Goal: Information Seeking & Learning: Learn about a topic

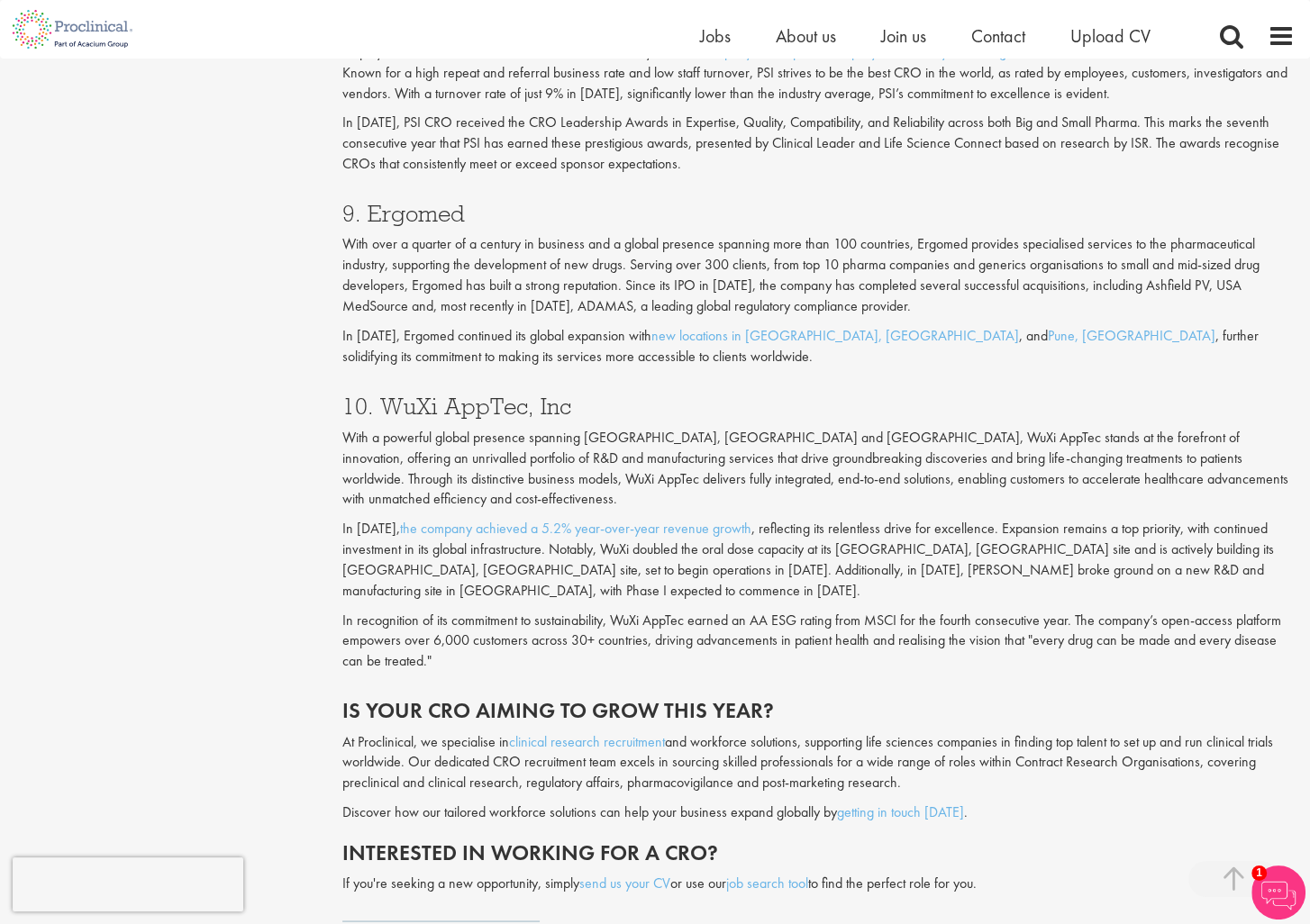
scroll to position [3964, 0]
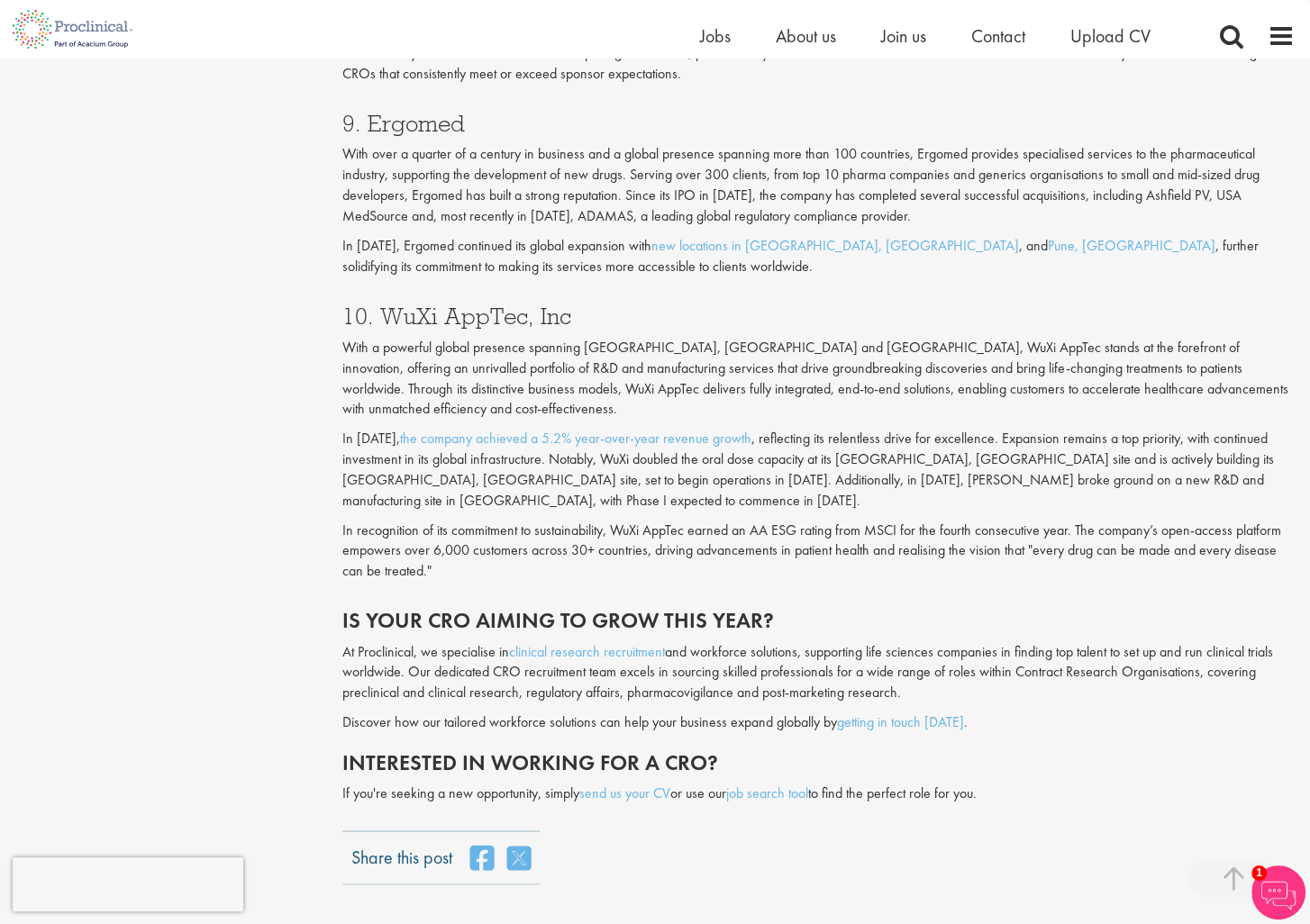
click at [805, 385] on p "With a powerful global presence spanning [GEOGRAPHIC_DATA], [GEOGRAPHIC_DATA] a…" at bounding box center [819, 378] width 953 height 82
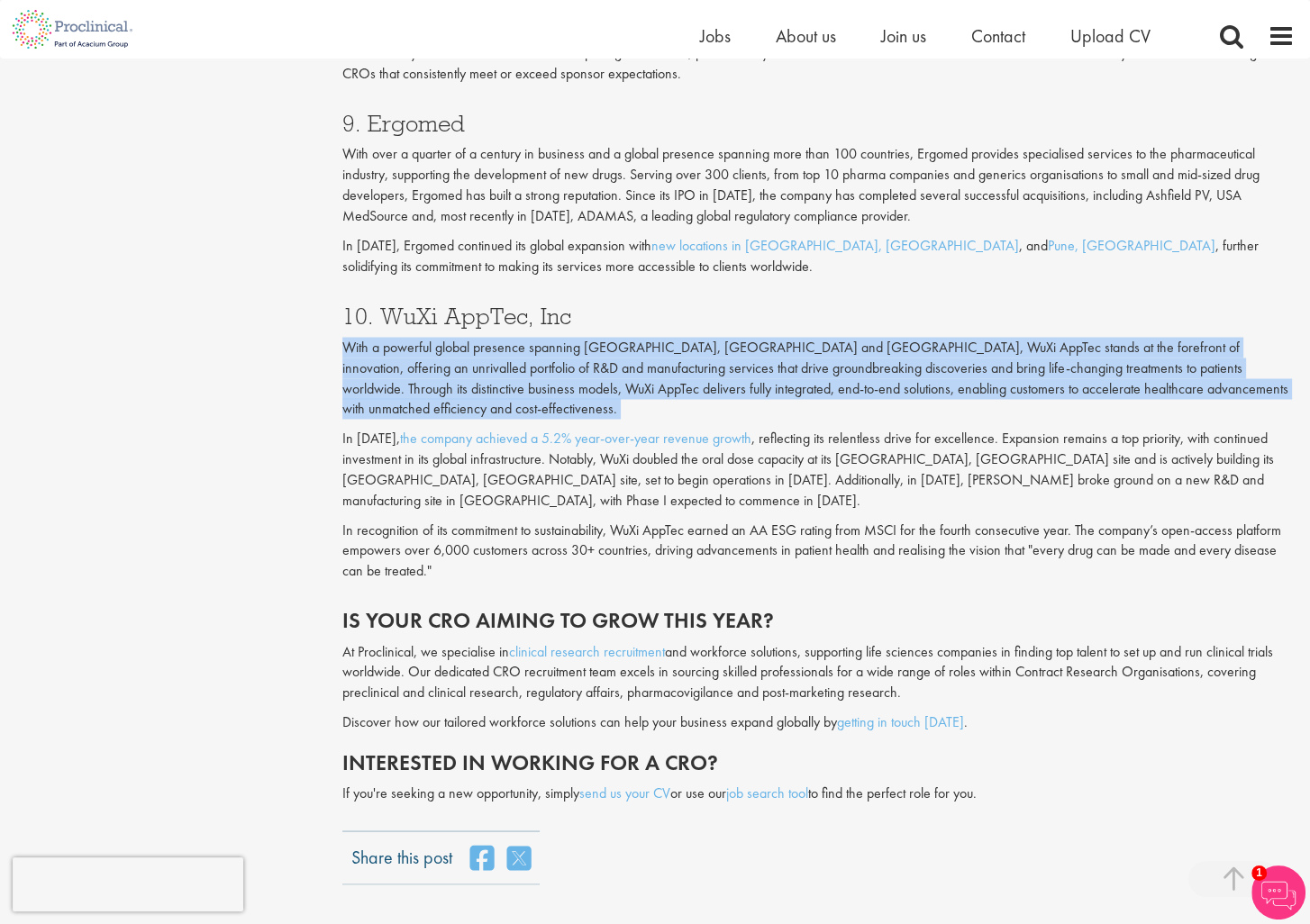
click at [805, 385] on p "With a powerful global presence spanning [GEOGRAPHIC_DATA], [GEOGRAPHIC_DATA] a…" at bounding box center [819, 378] width 953 height 82
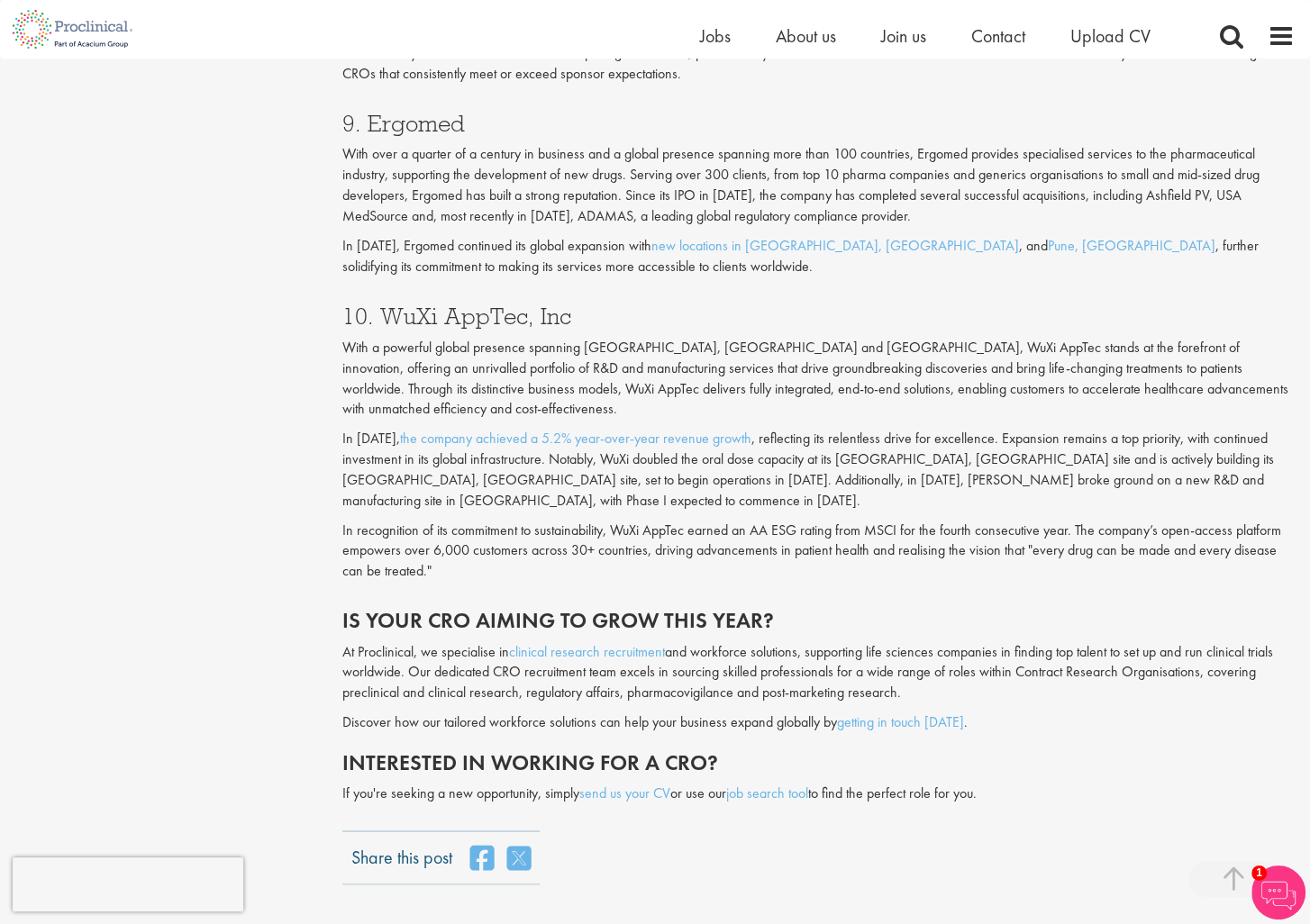
click at [805, 385] on p "With a powerful global presence spanning [GEOGRAPHIC_DATA], [GEOGRAPHIC_DATA] a…" at bounding box center [819, 378] width 953 height 82
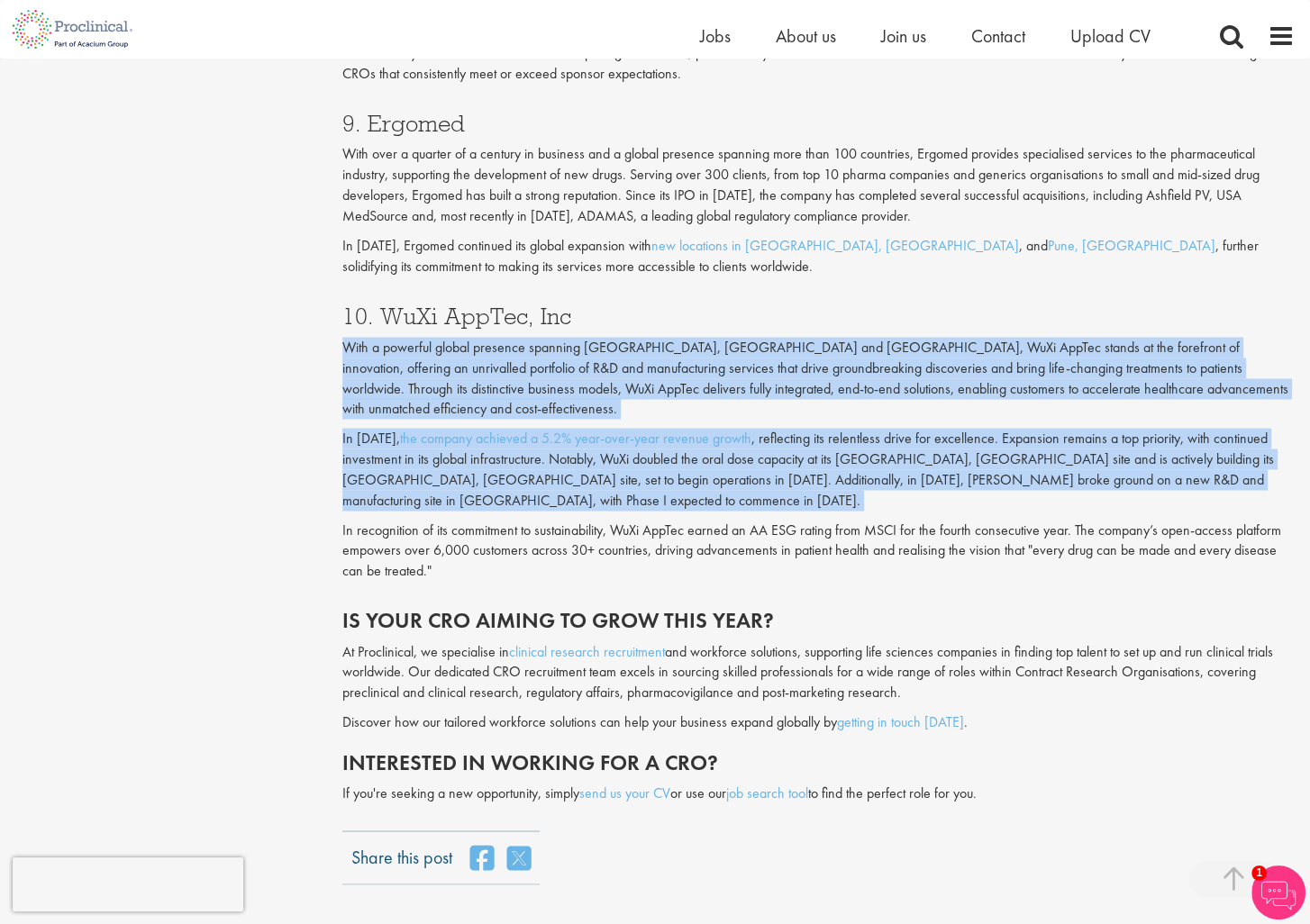
drag, startPoint x: 805, startPoint y: 385, endPoint x: 947, endPoint y: 470, distance: 165.5
click at [947, 470] on div "10. WuXi AppTec, Inc With a powerful global presence spanning Asia, Europe and …" at bounding box center [819, 438] width 980 height 304
click at [947, 470] on p "In 2024, the company achieved a 5.2% year-over-year revenue growth , reflecting…" at bounding box center [819, 468] width 953 height 82
